Goal: Information Seeking & Learning: Understand process/instructions

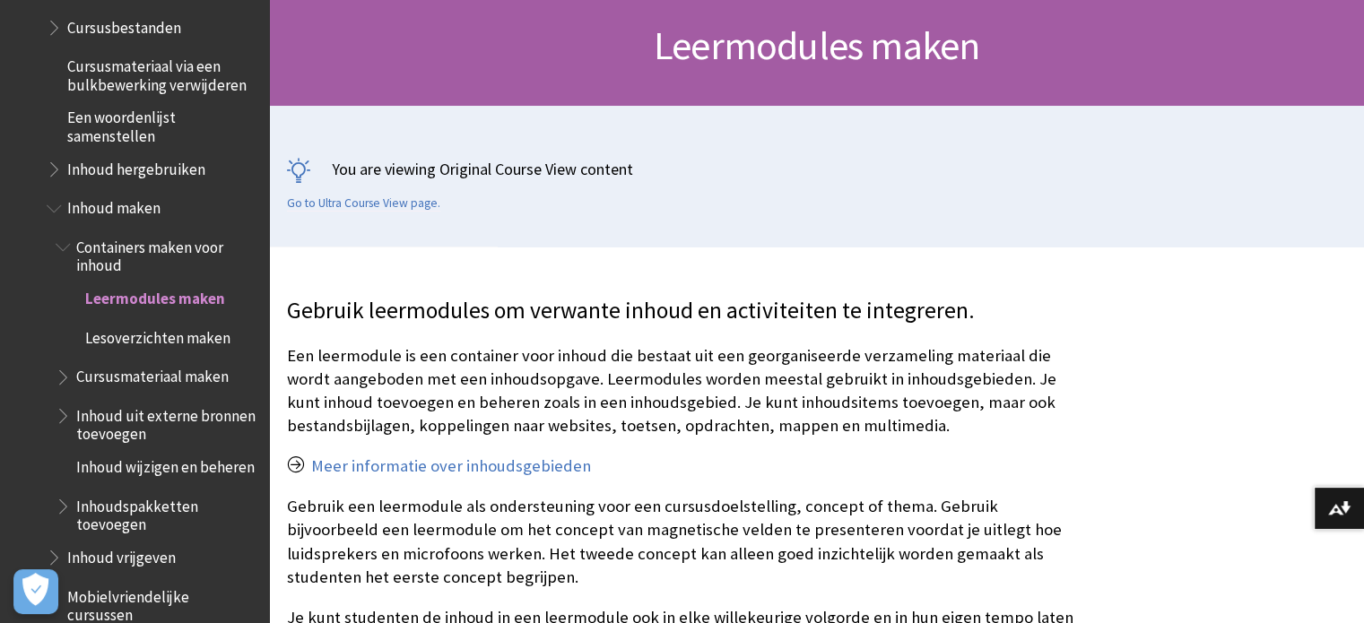
scroll to position [179, 0]
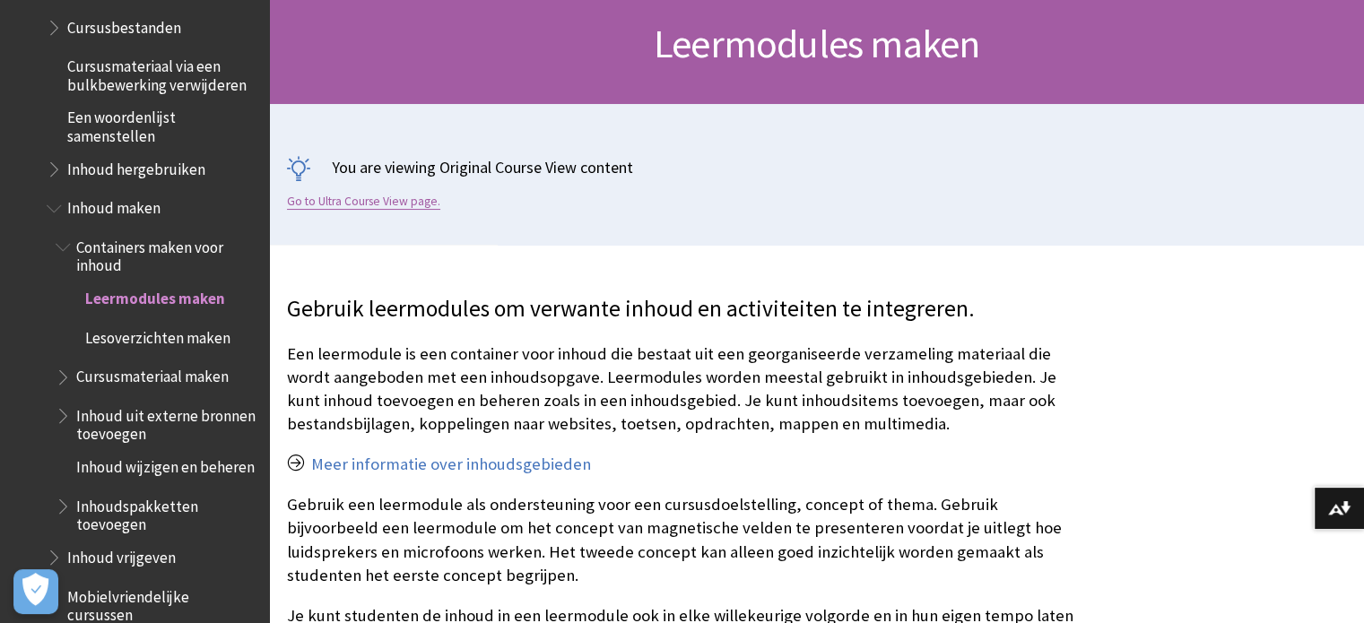
click at [395, 207] on link "Go to Ultra Course View page." at bounding box center [363, 202] width 153 height 16
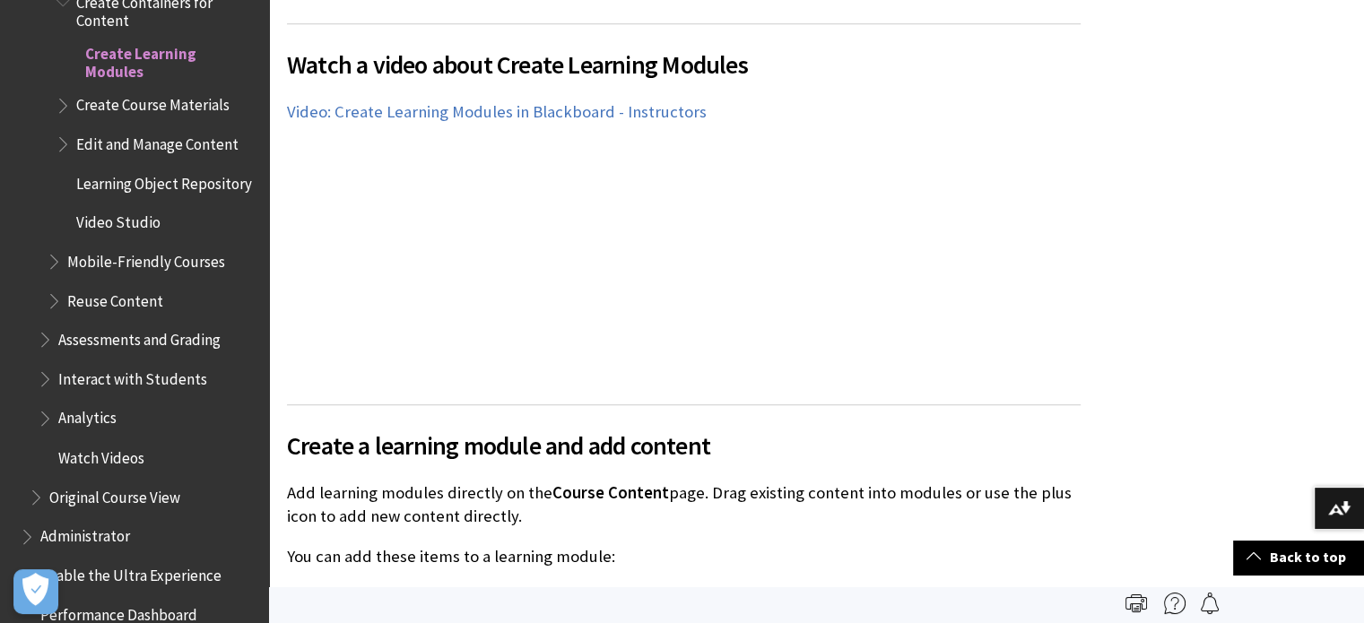
scroll to position [1166, 0]
